Goal: Find contact information: Find contact information

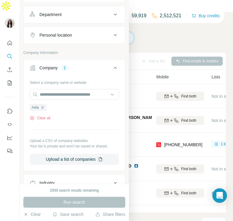
scroll to position [87, 0]
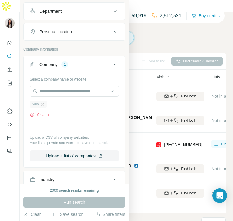
click at [42, 103] on icon "button" at bounding box center [42, 104] width 3 height 3
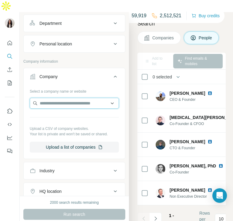
click at [51, 98] on input "text" at bounding box center [74, 103] width 89 height 11
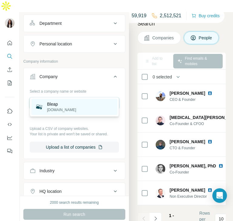
type input "**********"
click at [58, 107] on p "[DOMAIN_NAME]" at bounding box center [61, 109] width 29 height 5
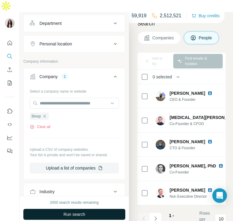
click at [81, 212] on span "Run search" at bounding box center [74, 215] width 22 height 6
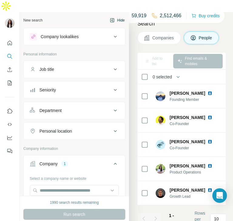
click at [115, 16] on button "Hide" at bounding box center [117, 20] width 23 height 9
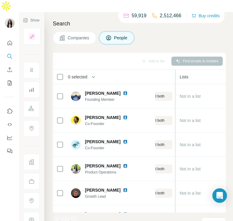
scroll to position [0, 206]
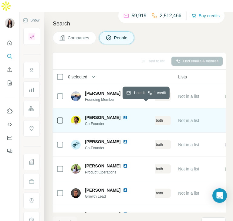
click at [164, 118] on div "Find both" at bounding box center [147, 120] width 48 height 5
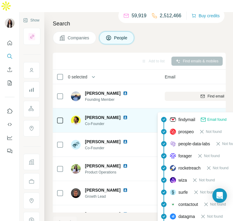
scroll to position [0, 81]
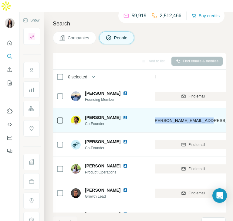
drag, startPoint x: 208, startPoint y: 108, endPoint x: 151, endPoint y: 109, distance: 57.0
click at [0, 0] on tr "[PERSON_NAME] Co-Founder Bleap [PERSON_NAME][EMAIL_ADDRESS][DOMAIN_NAME] Mobile…" at bounding box center [0, 0] width 0 height 0
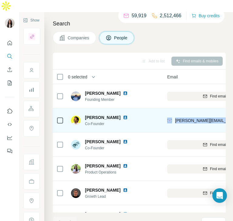
scroll to position [0, 58]
copy tr "Bleap [PERSON_NAME][EMAIL_ADDRESS][DOMAIN_NAME]"
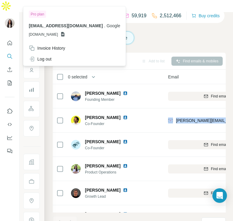
click at [116, 38] on div "Search Companies People Add to list Find emails & mobiles 0 selected People Com…" at bounding box center [138, 122] width 189 height 221
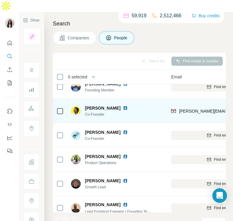
scroll to position [9, 55]
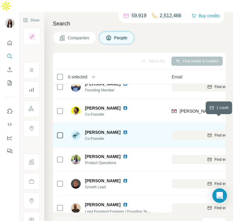
click at [197, 133] on div "Find email" at bounding box center [219, 135] width 95 height 5
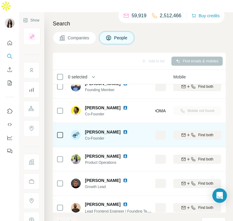
scroll to position [10, 160]
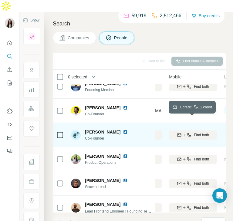
click at [177, 133] on icon "button" at bounding box center [179, 134] width 4 height 3
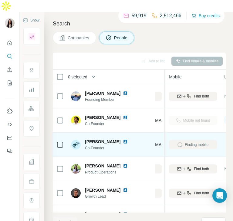
scroll to position [0, 158]
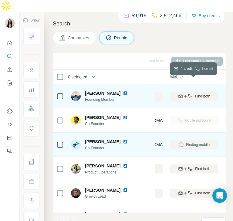
click at [179, 92] on button "Find both" at bounding box center [194, 96] width 48 height 9
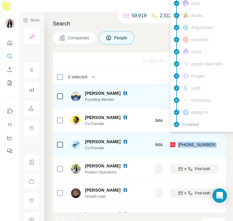
drag, startPoint x: 213, startPoint y: 132, endPoint x: 178, endPoint y: 134, distance: 34.6
click at [178, 136] on div "[PHONE_NUMBER]" at bounding box center [194, 144] width 48 height 17
copy span "[PHONE_NUMBER]"
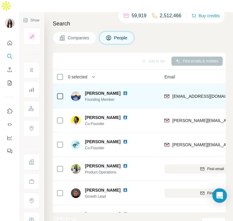
scroll to position [0, 64]
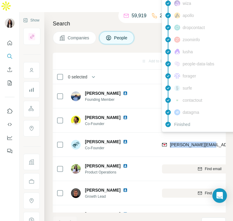
drag, startPoint x: 211, startPoint y: 133, endPoint x: 169, endPoint y: 136, distance: 42.5
click at [169, 136] on div "[PERSON_NAME][EMAIL_ADDRESS][DOMAIN_NAME]" at bounding box center [209, 144] width 95 height 17
copy span "[PERSON_NAME][EMAIL_ADDRESS][DOMAIN_NAME]"
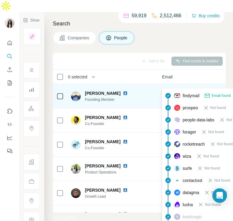
drag, startPoint x: 207, startPoint y: 77, endPoint x: 175, endPoint y: 85, distance: 33.1
click at [175, 88] on div "[EMAIL_ADDRESS][DOMAIN_NAME]" at bounding box center [209, 96] width 95 height 17
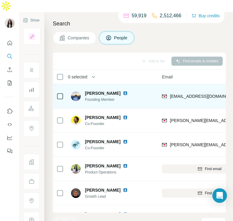
click at [217, 88] on div "[EMAIL_ADDRESS][DOMAIN_NAME]" at bounding box center [209, 96] width 95 height 17
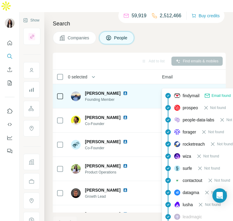
drag, startPoint x: 217, startPoint y: 84, endPoint x: 169, endPoint y: 86, distance: 47.4
click at [169, 88] on div "[EMAIL_ADDRESS][DOMAIN_NAME]" at bounding box center [209, 96] width 95 height 17
copy span "[EMAIL_ADDRESS][DOMAIN_NAME]"
